Goal: Information Seeking & Learning: Learn about a topic

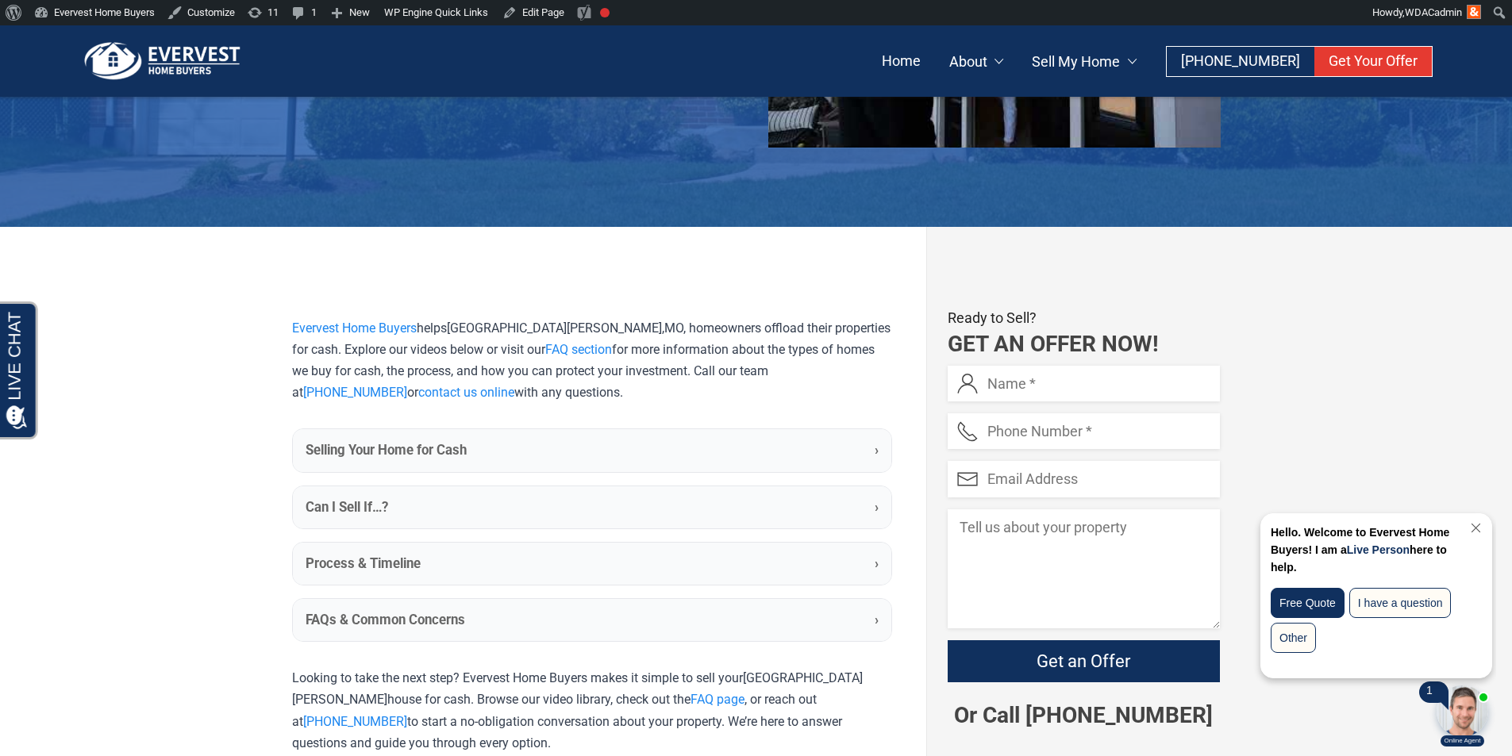
scroll to position [317, 0]
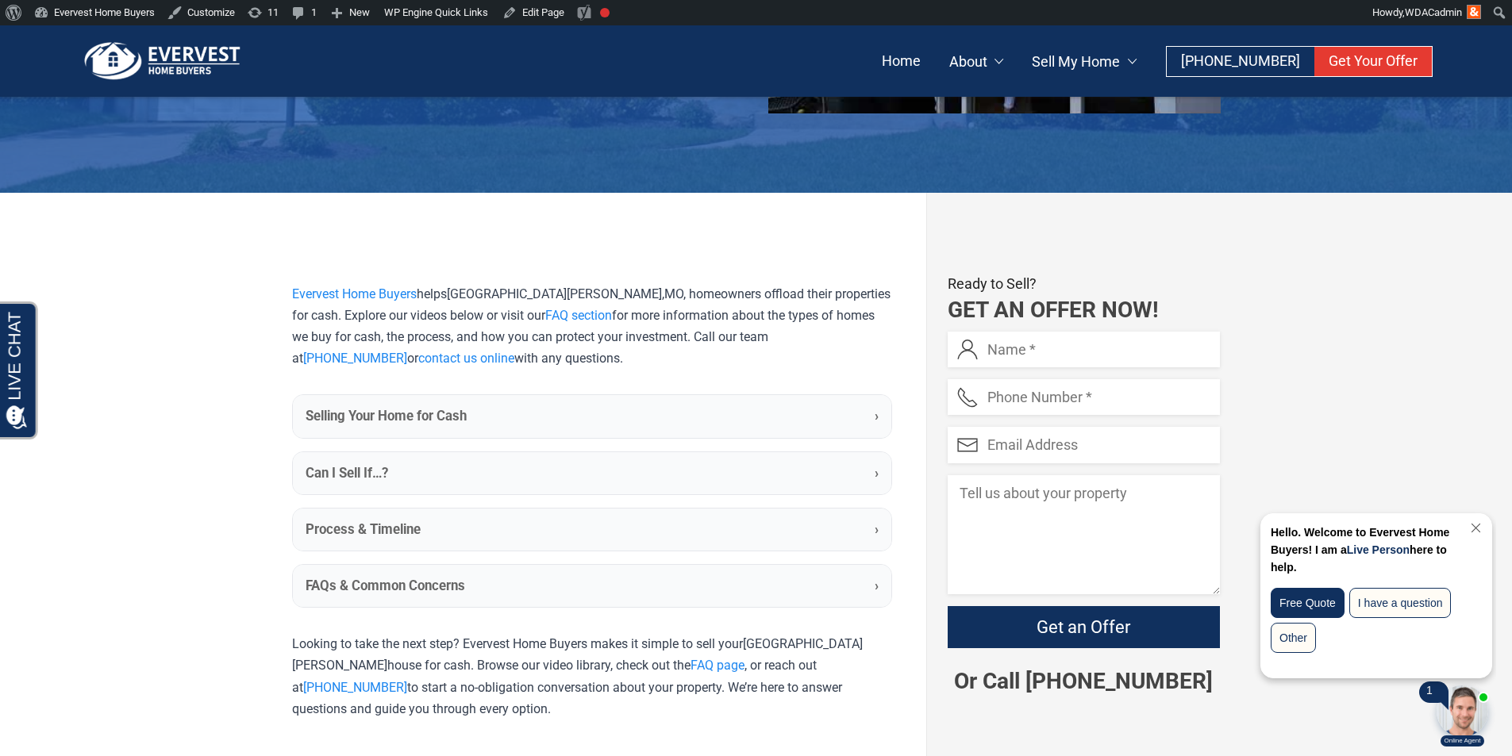
click at [475, 413] on summary "Selling Your Home for Cash ›" at bounding box center [592, 416] width 598 height 42
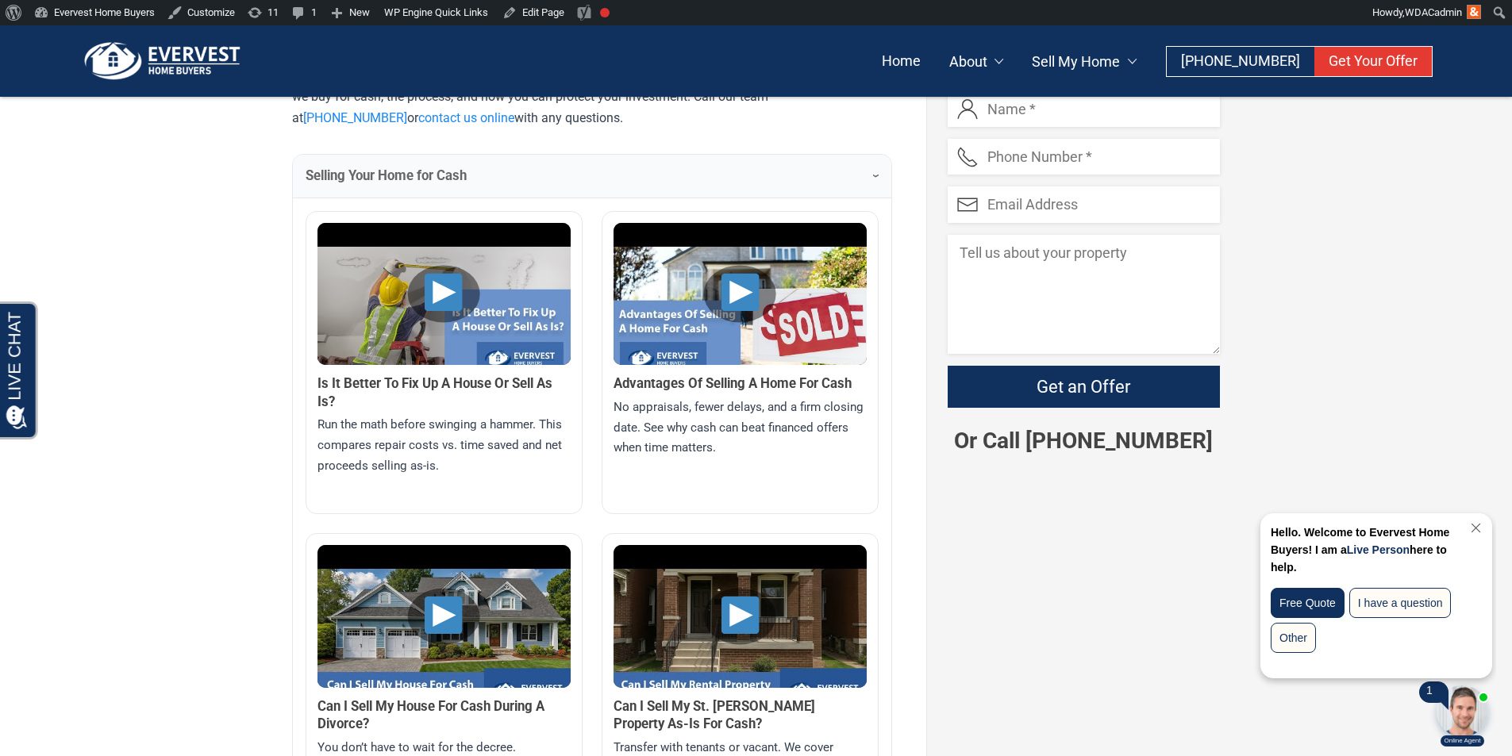
scroll to position [593, 0]
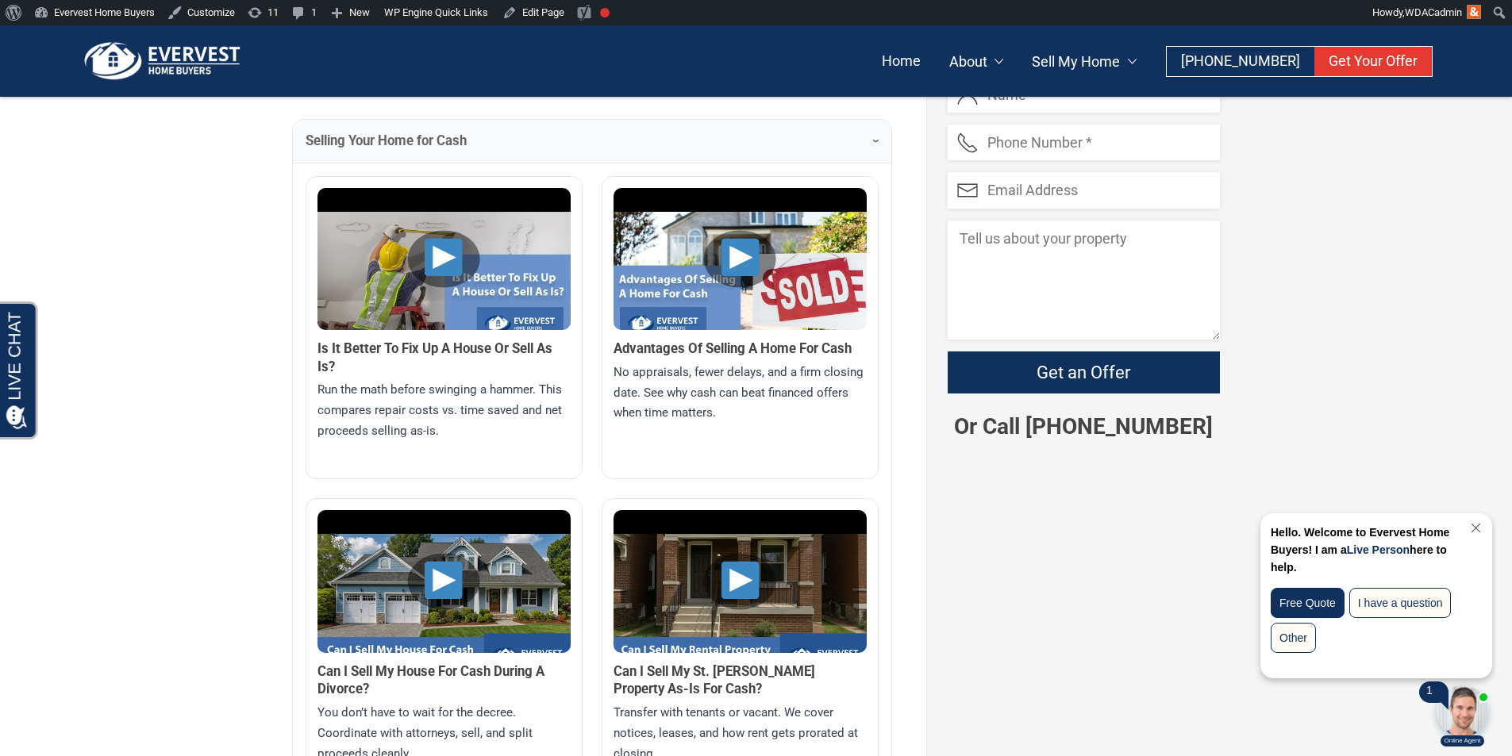
click at [440, 236] on img at bounding box center [443, 283] width 253 height 190
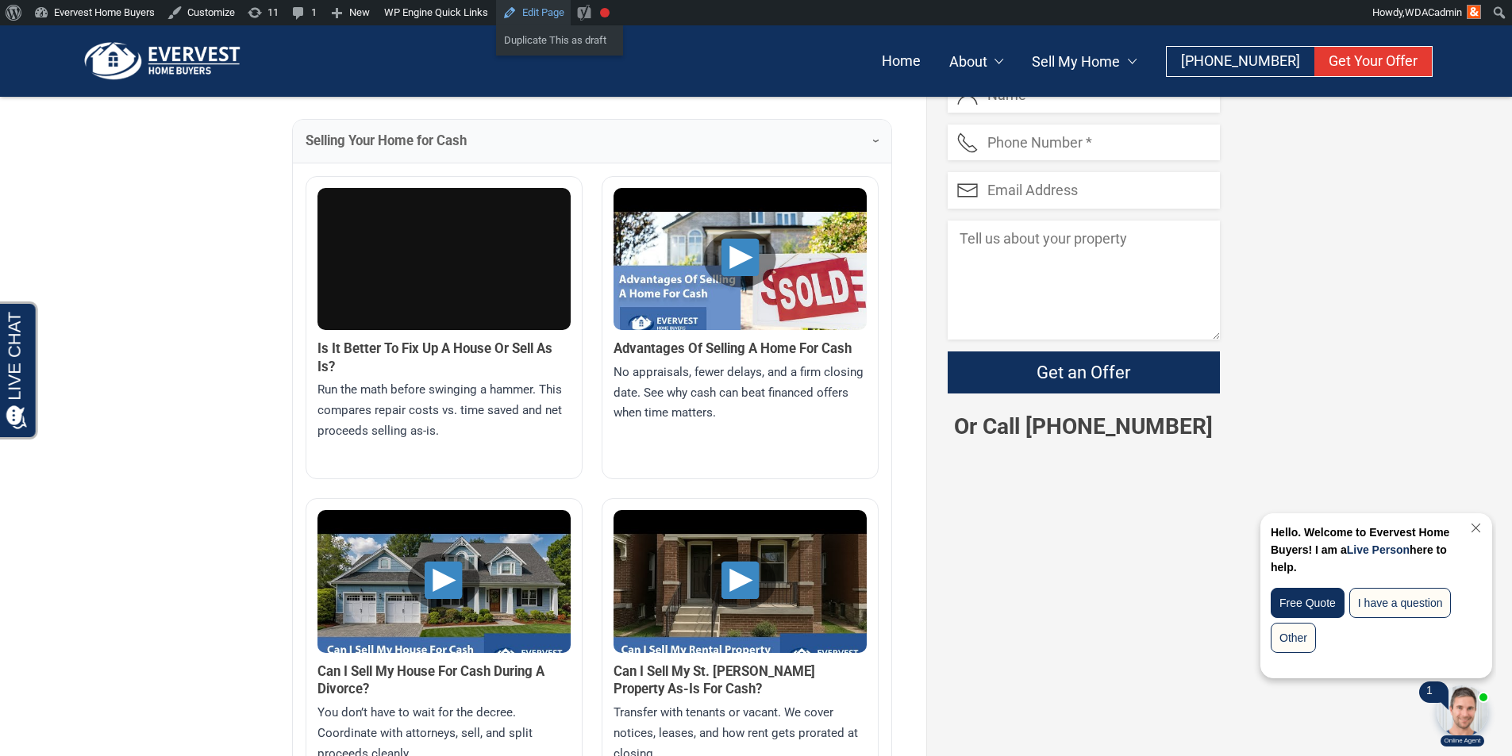
click at [535, 17] on link "Edit Page" at bounding box center [533, 12] width 75 height 25
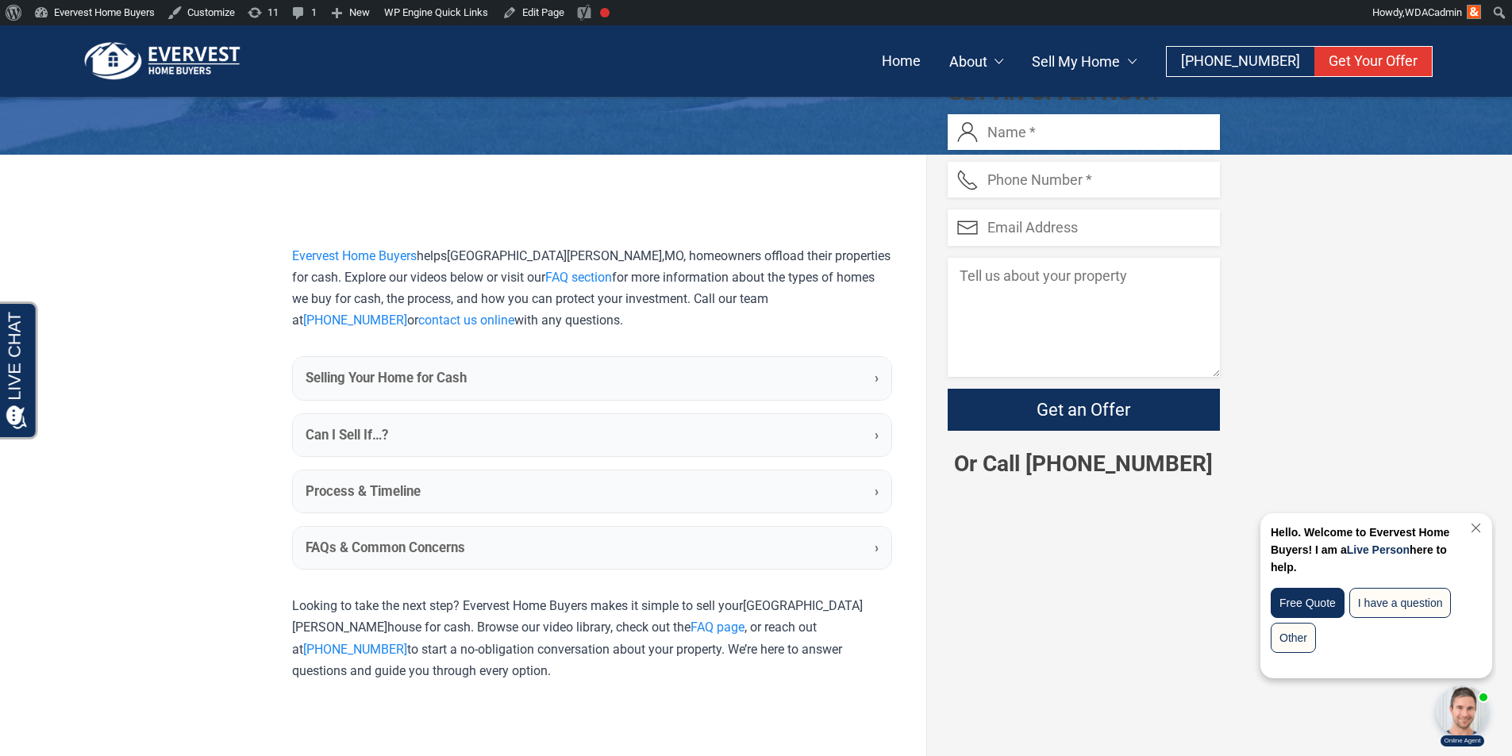
scroll to position [355, 0]
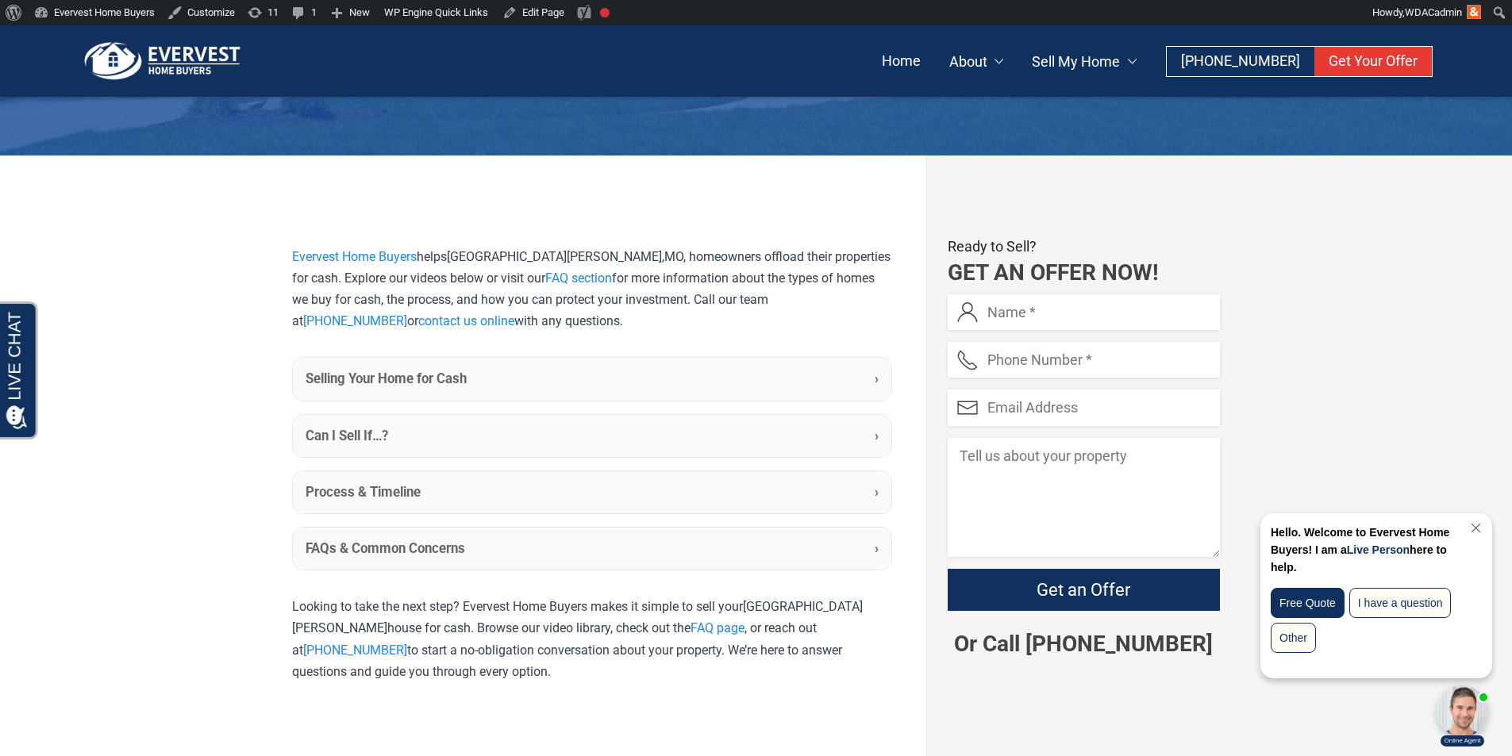
click at [496, 440] on summary "Can I Sell If…? ›" at bounding box center [592, 436] width 598 height 42
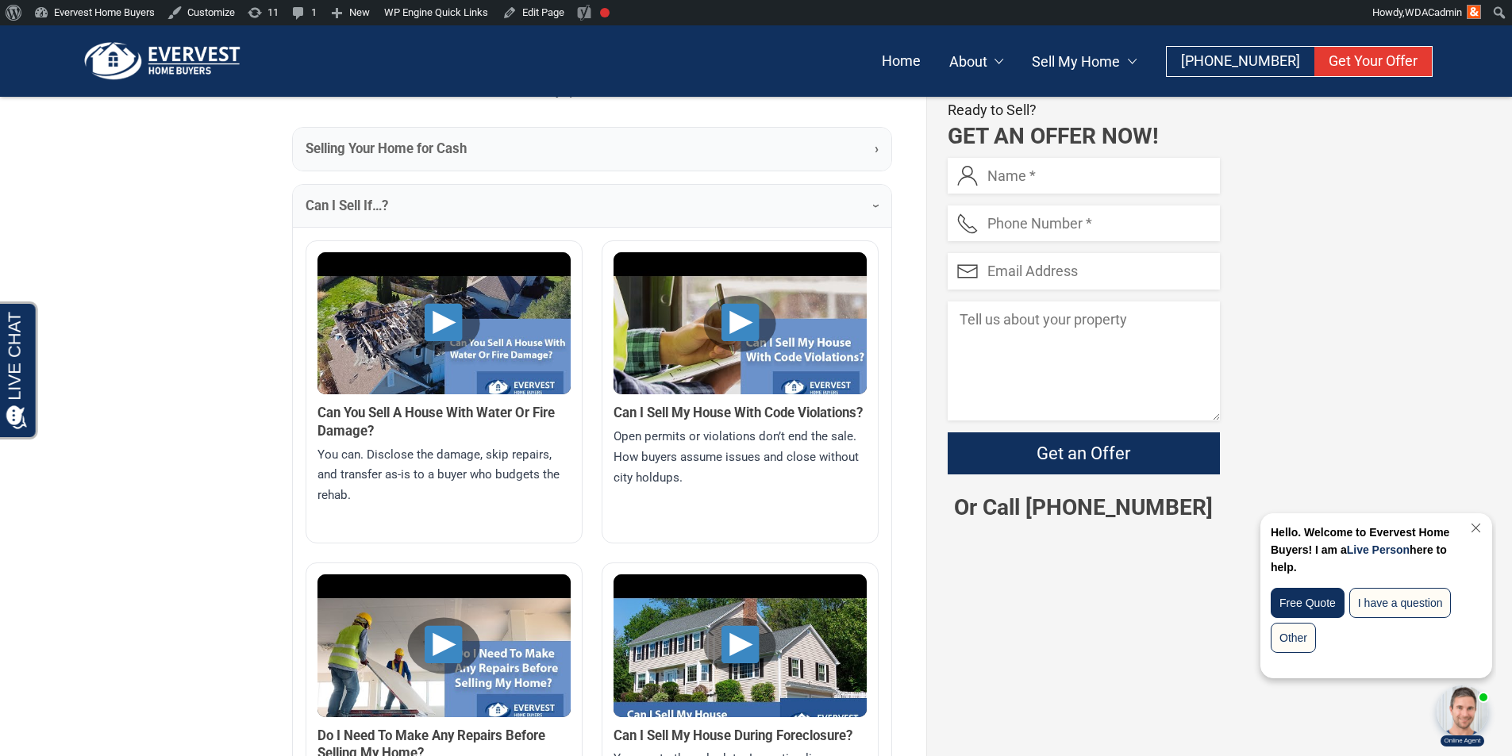
scroll to position [650, 0]
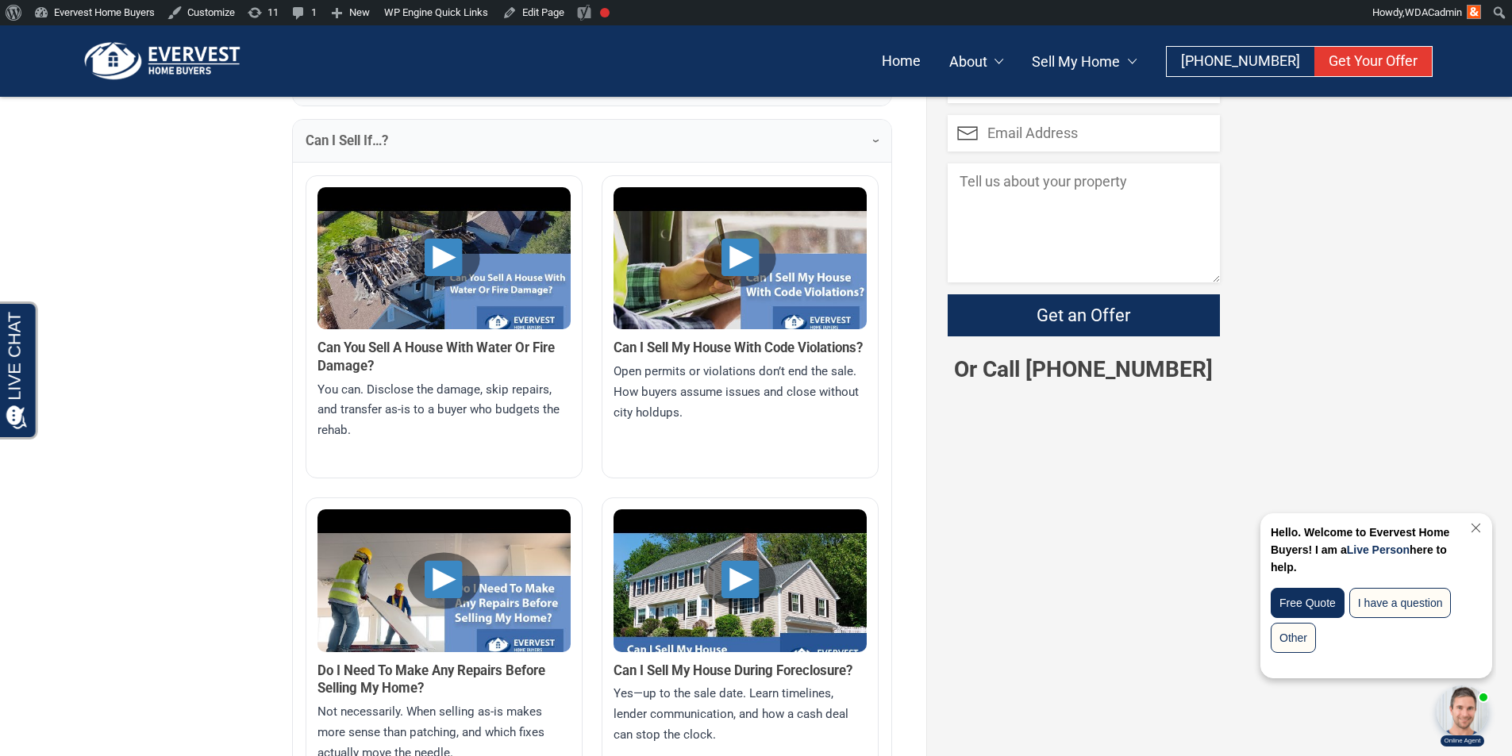
click at [446, 152] on summary "Can I Sell If…? ›" at bounding box center [592, 141] width 598 height 42
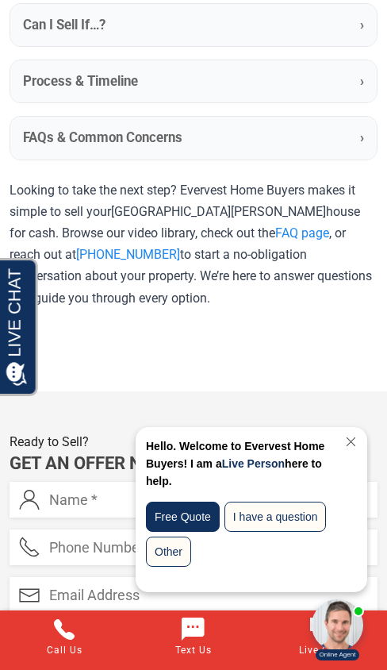
scroll to position [635, 0]
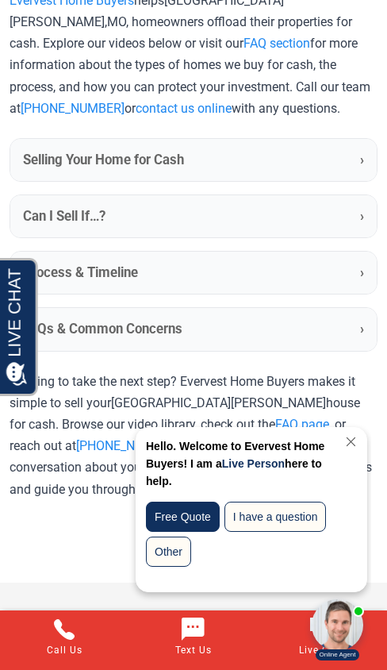
click at [205, 171] on summary "Selling Your Home for Cash ›" at bounding box center [193, 160] width 367 height 42
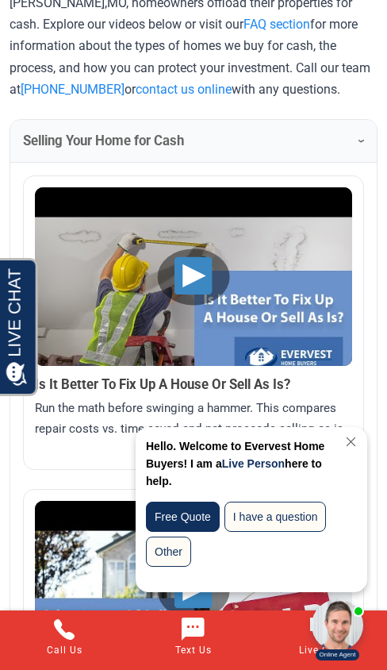
click at [280, 145] on summary "Selling Your Home for Cash ›" at bounding box center [193, 141] width 367 height 42
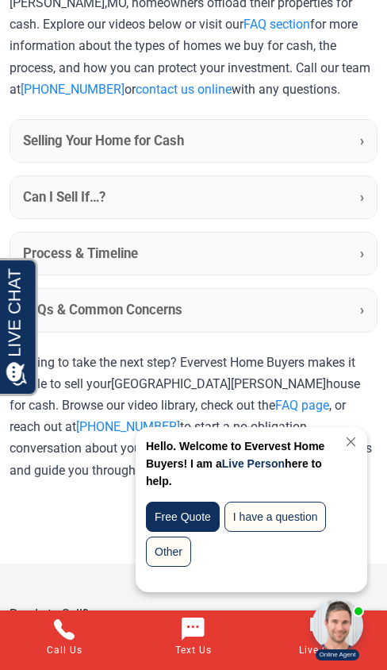
click at [221, 244] on summary "Process & Timeline ›" at bounding box center [193, 253] width 367 height 42
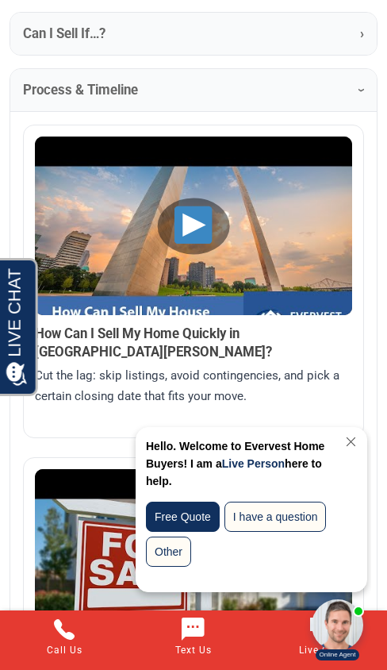
scroll to position [846, 0]
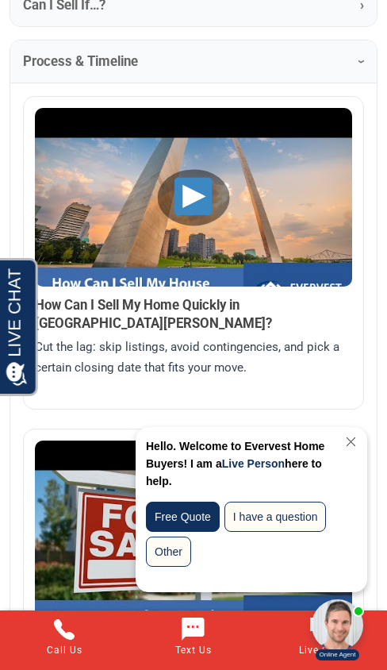
click at [193, 202] on img at bounding box center [193, 227] width 317 height 238
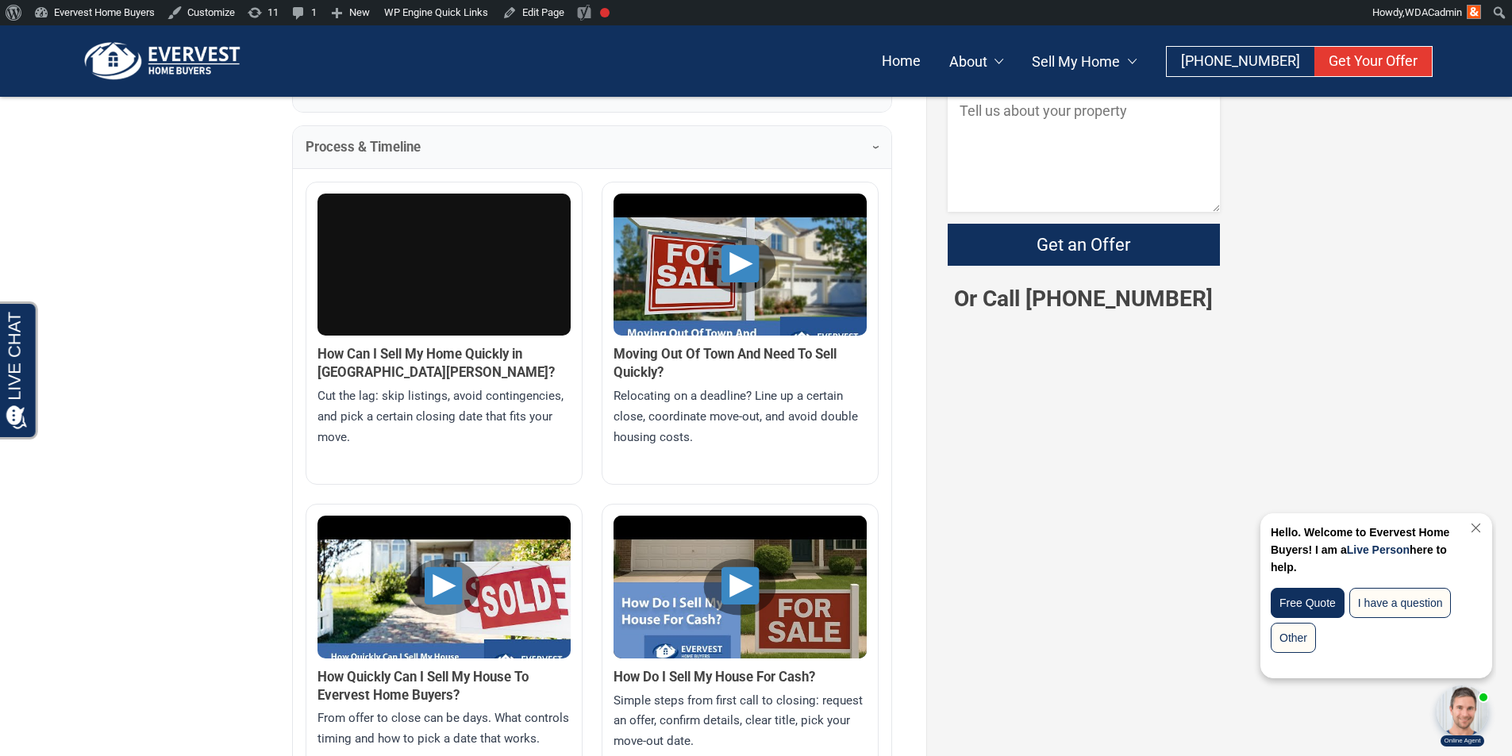
scroll to position [443, 0]
